Goal: Task Accomplishment & Management: Complete application form

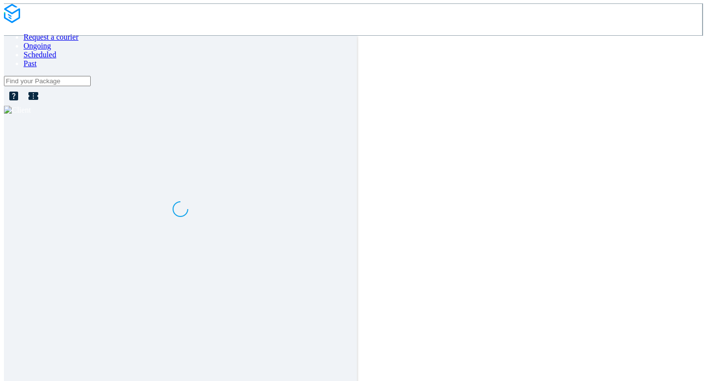
click at [671, 106] on div at bounding box center [353, 110] width 698 height 9
click at [661, 42] on span "Log out" at bounding box center [672, 38] width 22 height 7
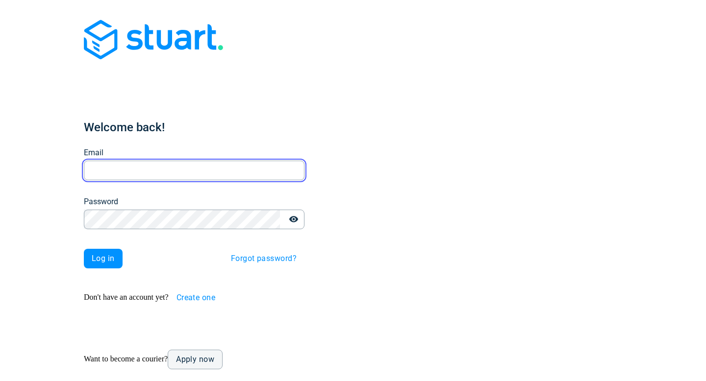
type input "[EMAIL_ADDRESS][DOMAIN_NAME]"
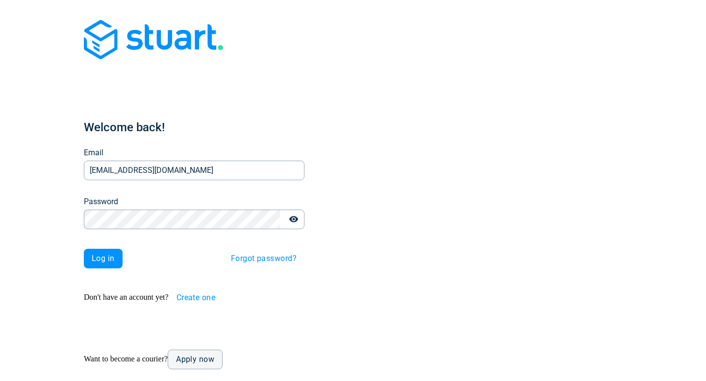
click at [177, 294] on span "Create one" at bounding box center [196, 298] width 39 height 8
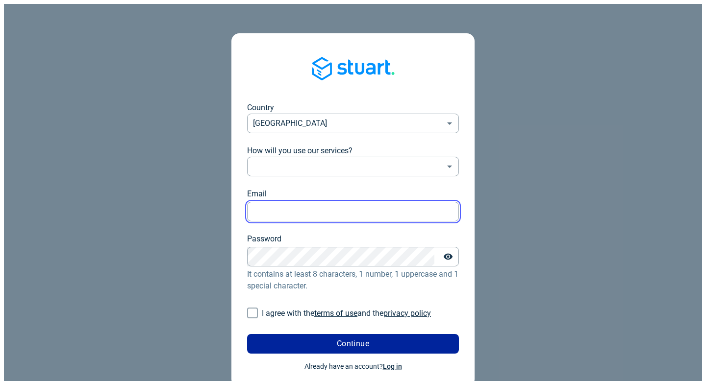
type input "v.zakorchemna+1@stuart.com"
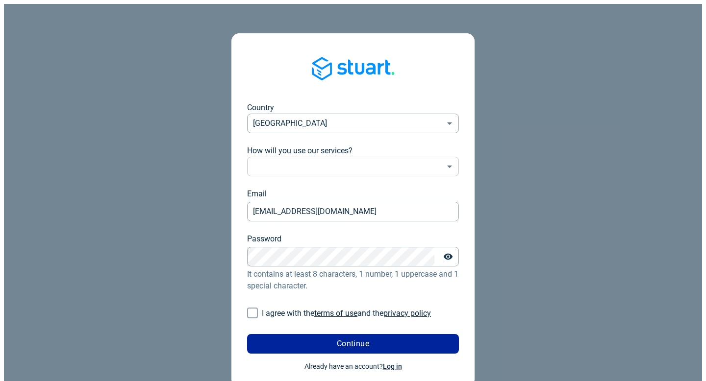
click at [313, 134] on body "Country United Kingdom GB ​ How will you use our services? ​ ​ Email v.zakorche…" at bounding box center [353, 210] width 698 height 413
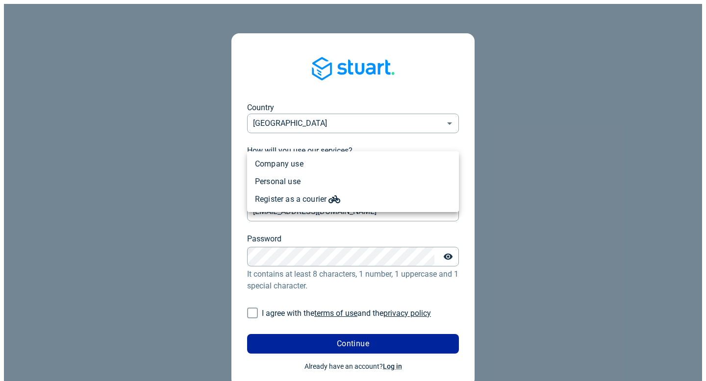
click at [302, 164] on li "Company use" at bounding box center [353, 164] width 212 height 18
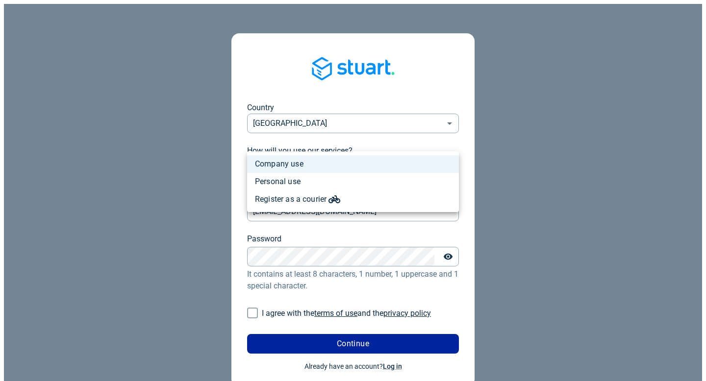
click at [302, 141] on body "Country United Kingdom GB ​ How will you use our services? Company use professi…" at bounding box center [353, 210] width 698 height 413
click at [295, 175] on li "Personal use" at bounding box center [353, 182] width 212 height 18
type input "personal"
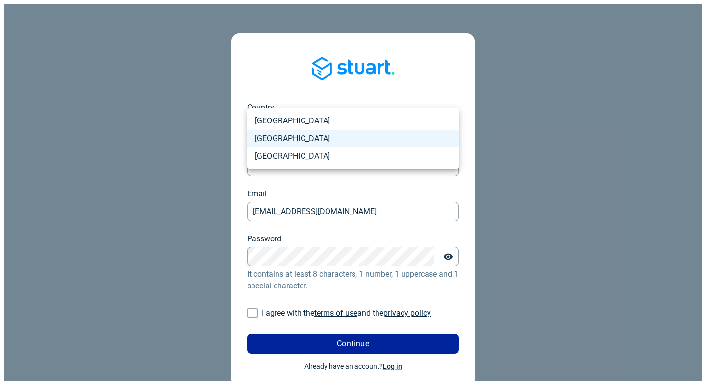
click at [324, 101] on body "Country United Kingdom GB ​ How will you use our services? Personal use persona…" at bounding box center [353, 210] width 698 height 413
click at [303, 149] on li "Poland" at bounding box center [353, 157] width 212 height 18
type input "PL"
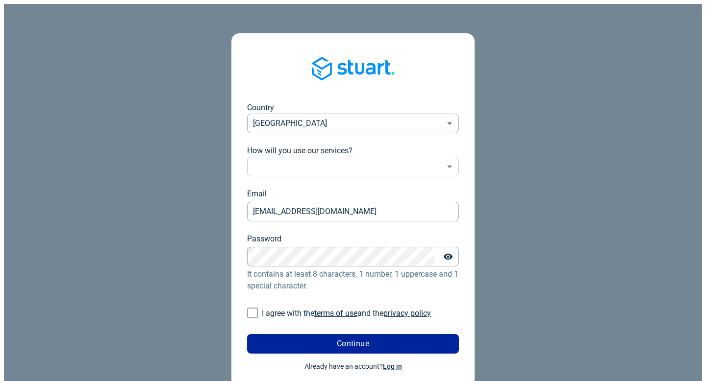
click at [303, 137] on body "Country Poland PL ​ How will you use our services? ​ personal ​ Email v.zakorch…" at bounding box center [353, 210] width 698 height 413
